Goal: Check status: Check status

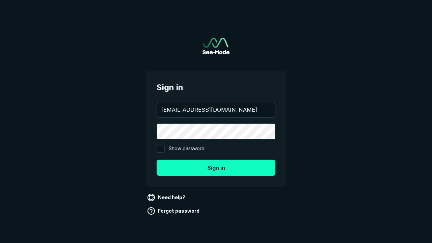
click at [216, 167] on button "Sign in" at bounding box center [216, 168] width 119 height 16
